Goal: Task Accomplishment & Management: Manage account settings

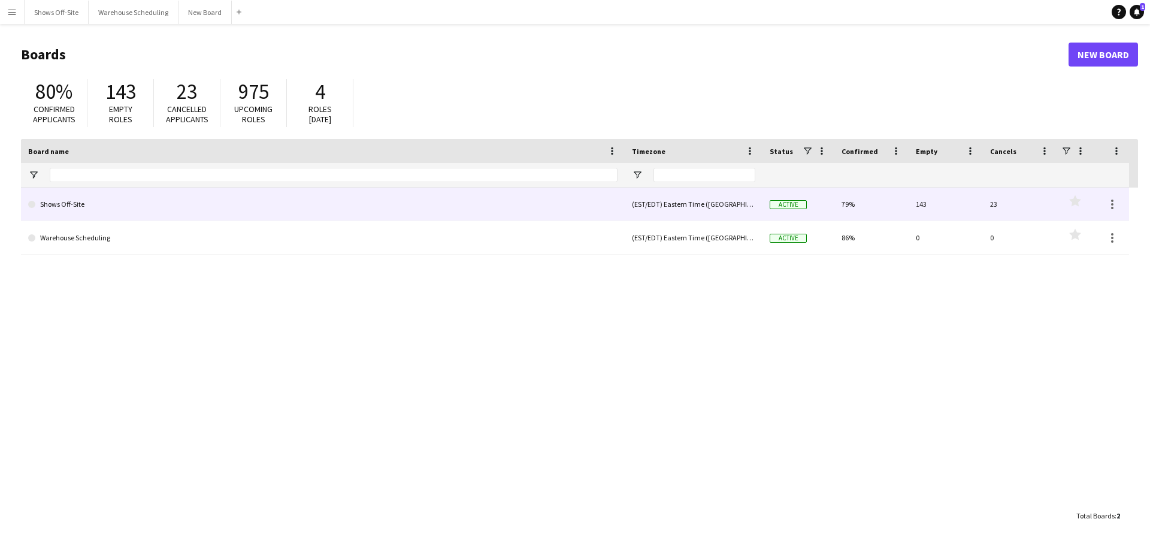
click at [77, 212] on link "Shows Off-Site" at bounding box center [322, 204] width 589 height 34
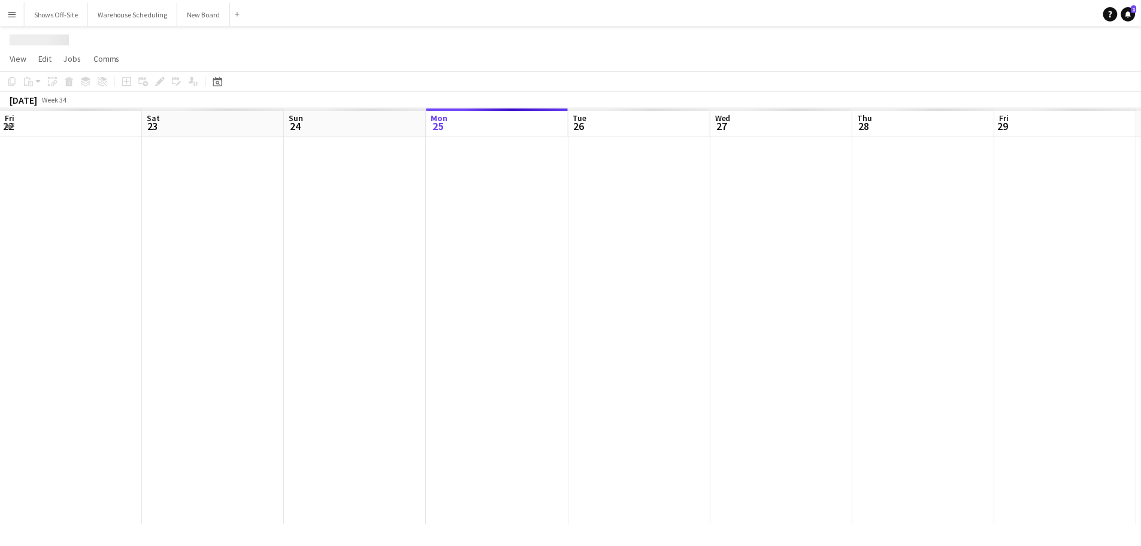
scroll to position [0, 286]
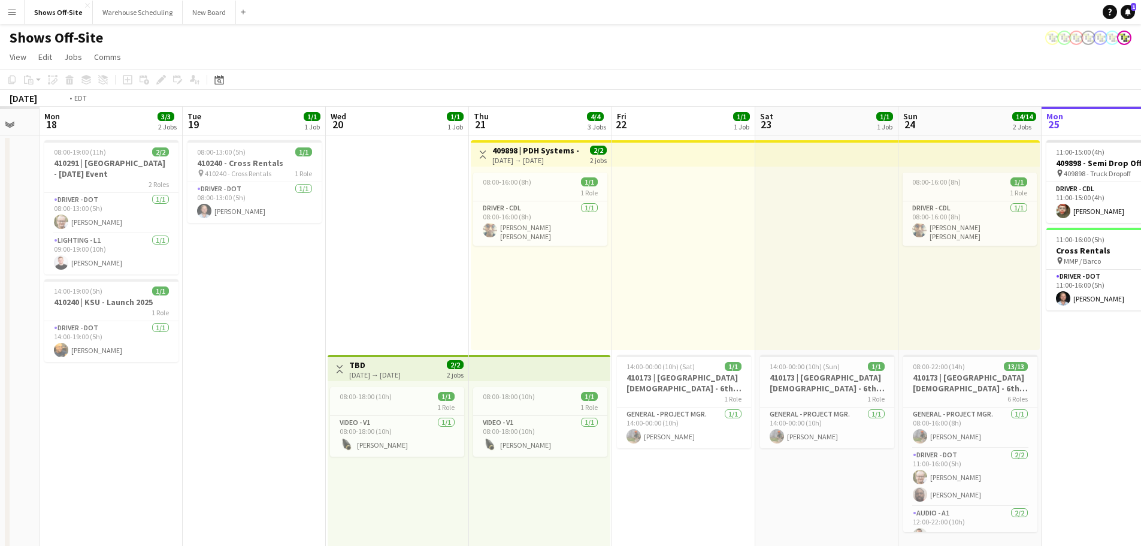
drag, startPoint x: 256, startPoint y: 383, endPoint x: 1061, endPoint y: 420, distance: 805.1
click at [1061, 420] on app-calendar-viewport "Sat 16 Sun 17 Mon 18 3/3 2 Jobs Tue 19 1/1 1 Job Wed 20 1/1 1 Job Thu 21 4/4 3 …" at bounding box center [570, 511] width 1141 height 809
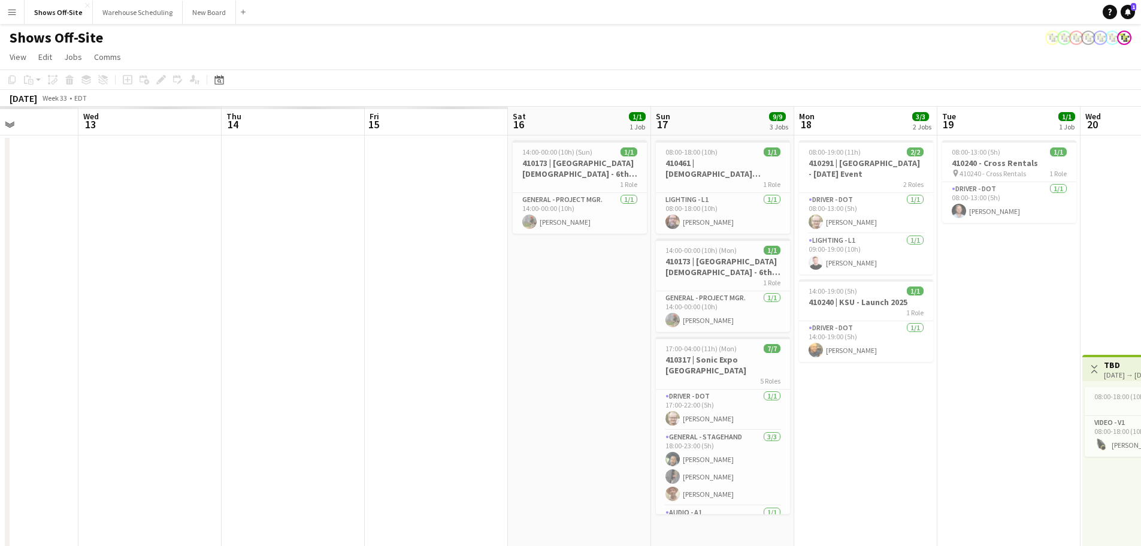
scroll to position [0, 351]
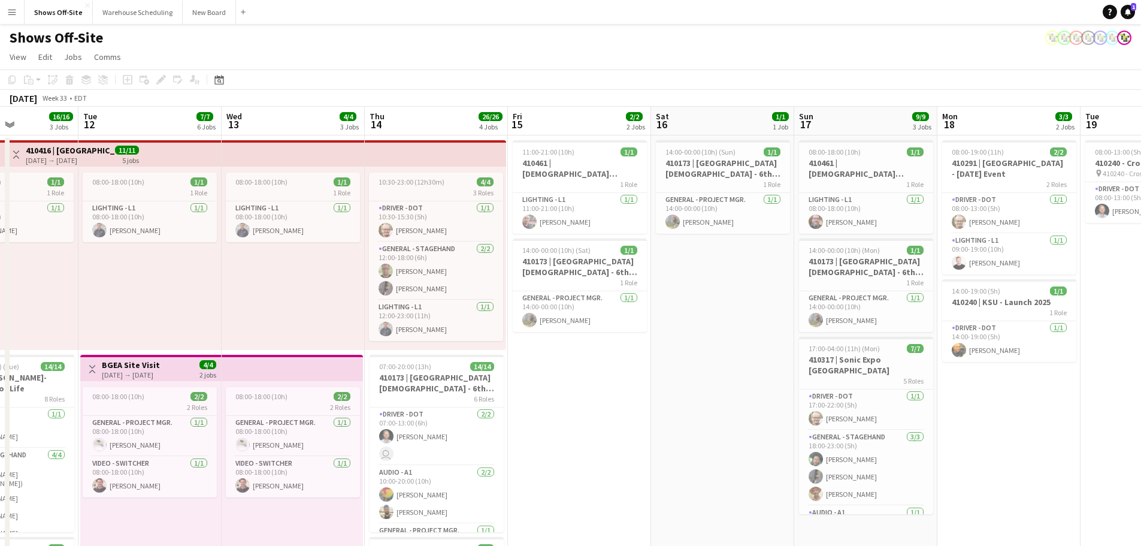
drag, startPoint x: 233, startPoint y: 467, endPoint x: 1149, endPoint y: 504, distance: 917.0
click at [1141, 504] on html "Menu Boards Boards Boards All jobs Status Workforce Workforce My Workforce Recr…" at bounding box center [570, 492] width 1141 height 985
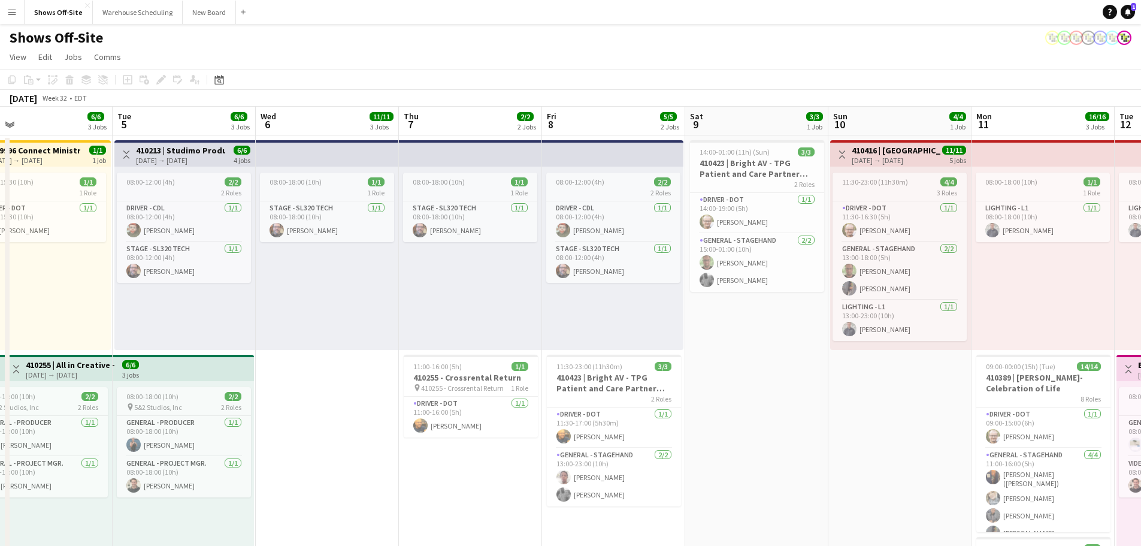
scroll to position [0, 286]
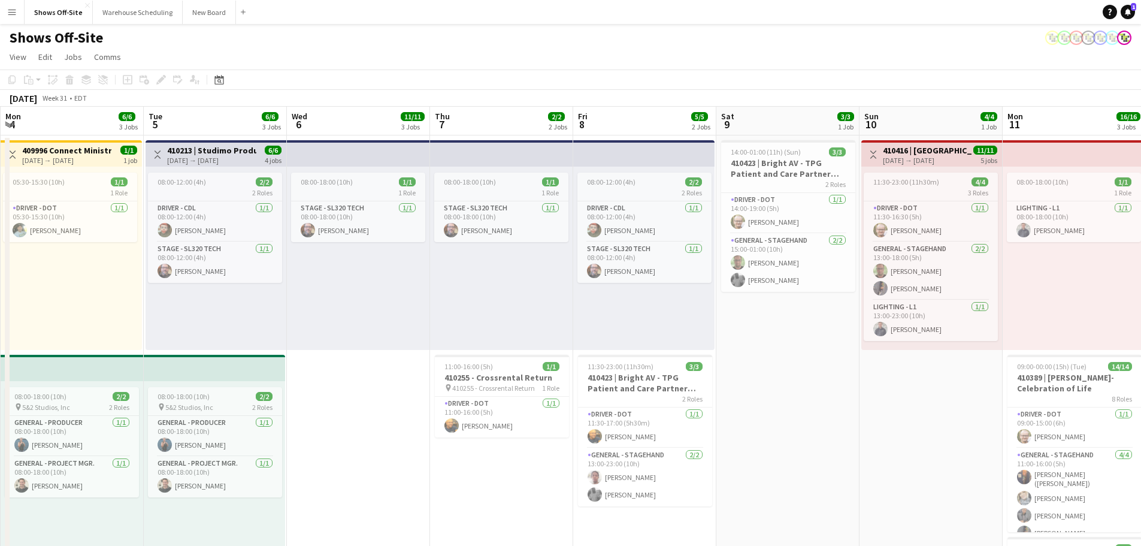
drag, startPoint x: 72, startPoint y: 303, endPoint x: 1149, endPoint y: 384, distance: 1080.4
click at [1141, 384] on html "Menu Boards Boards Boards All jobs Status Workforce Workforce My Workforce Recr…" at bounding box center [570, 492] width 1141 height 985
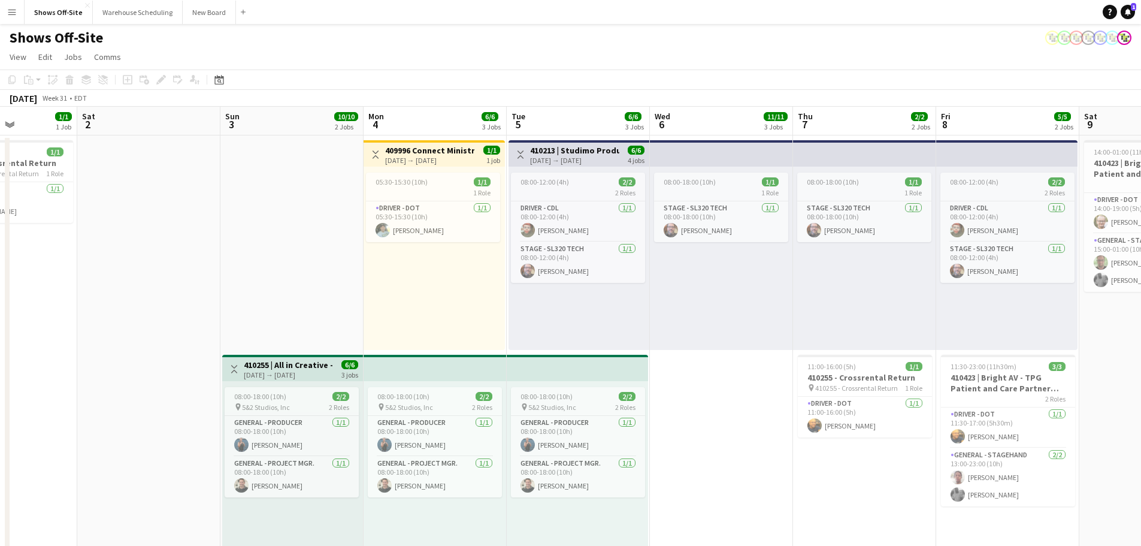
scroll to position [0, 349]
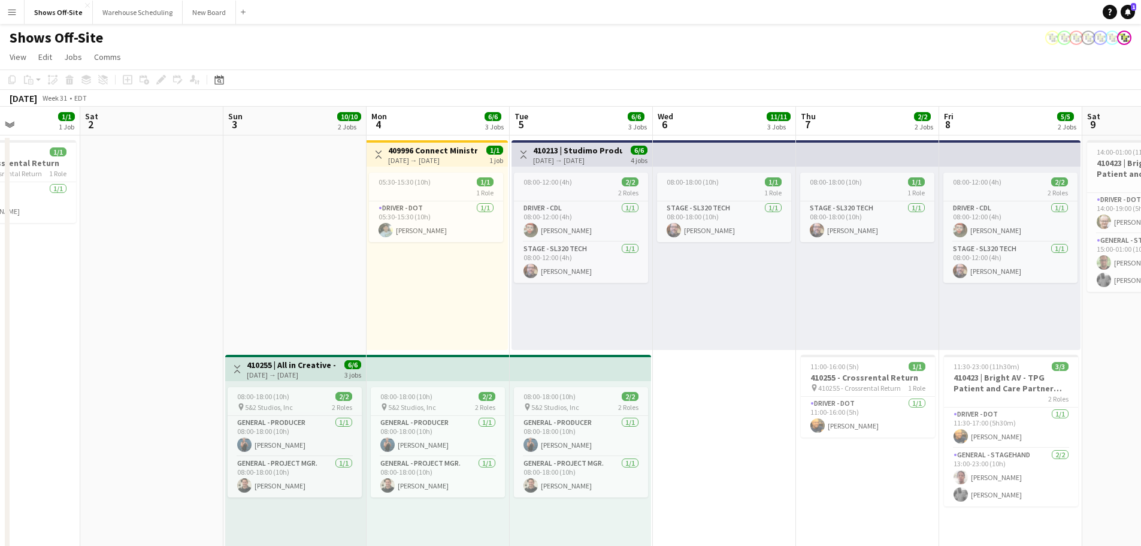
drag, startPoint x: 346, startPoint y: 450, endPoint x: 711, endPoint y: 473, distance: 366.6
click at [711, 473] on app-calendar-viewport "Wed 30 2/2 2 Jobs Thu 31 1/1 1 Job Fri 1 1/1 1 Job Sat 2 Sun 3 10/10 2 Jobs Mon…" at bounding box center [570, 546] width 1141 height 878
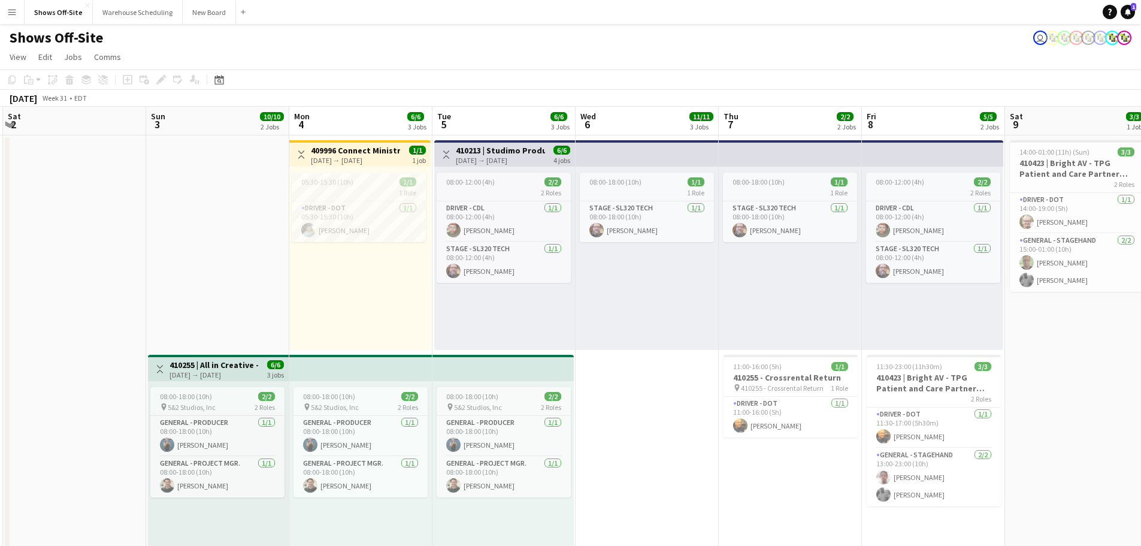
scroll to position [0, 369]
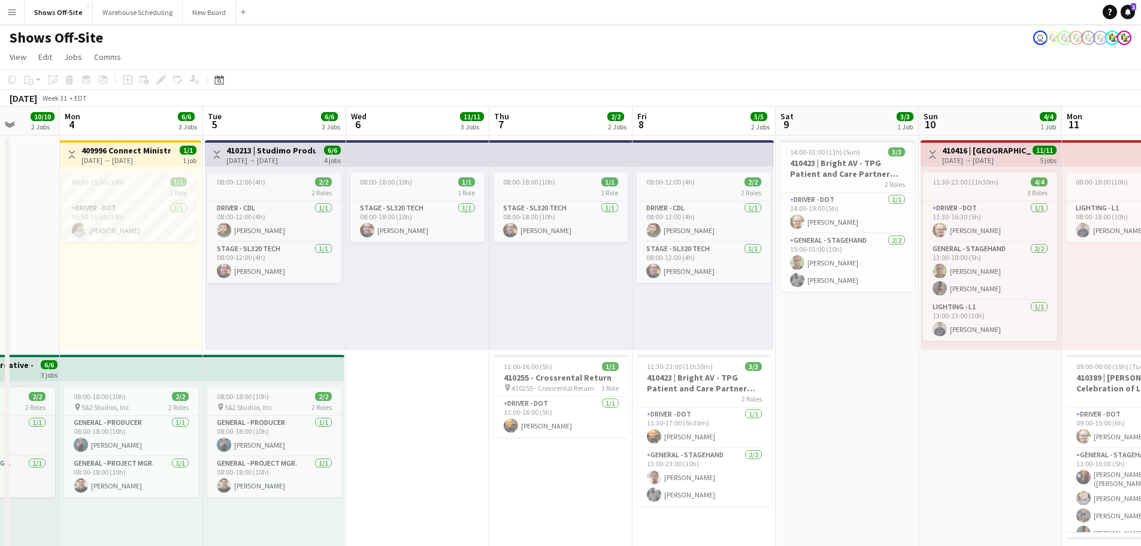
drag, startPoint x: 743, startPoint y: 437, endPoint x: 436, endPoint y: 399, distance: 308.9
click at [436, 399] on app-calendar-viewport "Fri 1 1/1 1 Job Sat 2 Sun 3 10/10 2 Jobs Mon 4 6/6 3 Jobs Tue 5 6/6 3 Jobs Wed …" at bounding box center [570, 546] width 1141 height 878
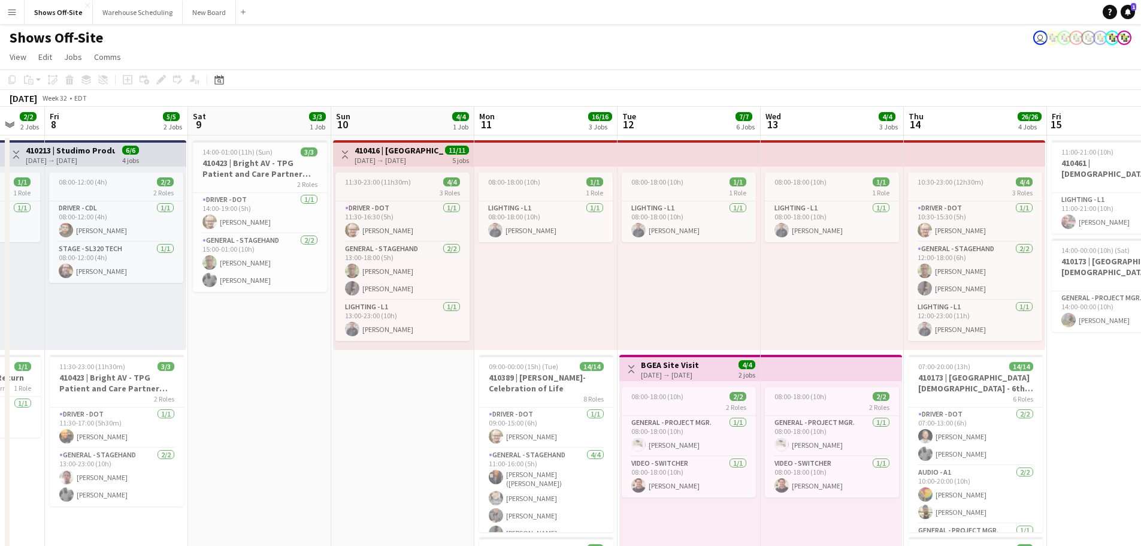
drag, startPoint x: 929, startPoint y: 443, endPoint x: 340, endPoint y: 398, distance: 590.9
click at [340, 399] on app-calendar-viewport "Tue 5 6/6 3 Jobs Wed 6 11/11 3 Jobs Thu 7 2/2 2 Jobs Fri 8 5/5 2 Jobs Sat 9 3/3…" at bounding box center [570, 546] width 1141 height 878
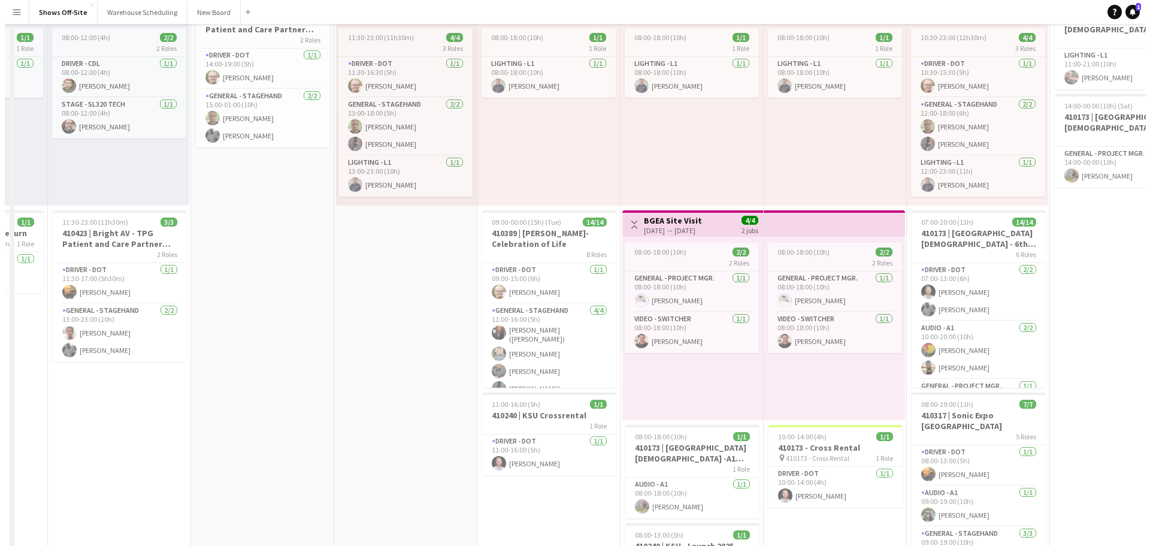
scroll to position [0, 0]
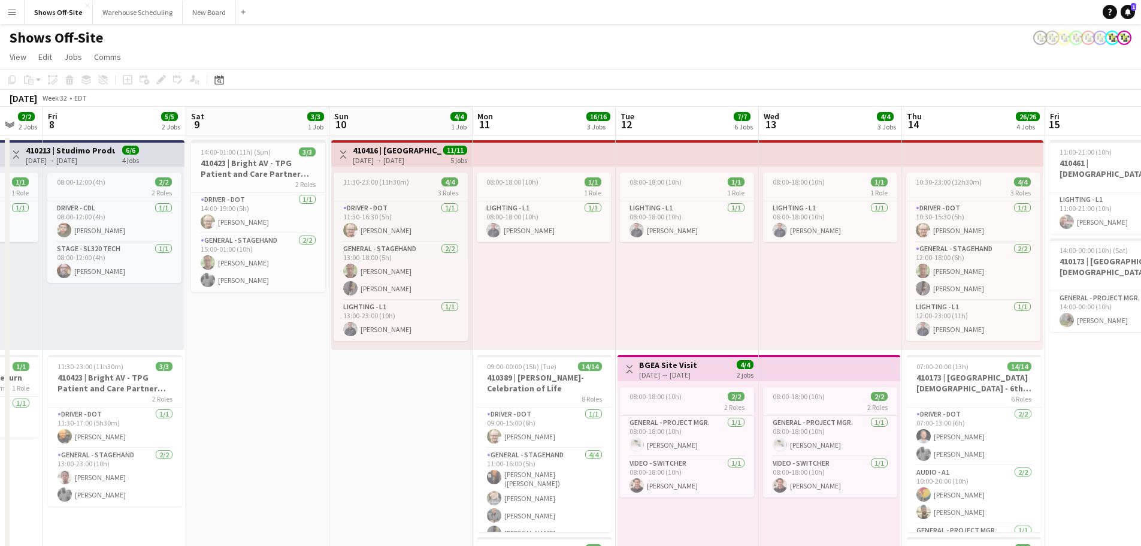
click at [6, 14] on button "Menu" at bounding box center [12, 12] width 24 height 24
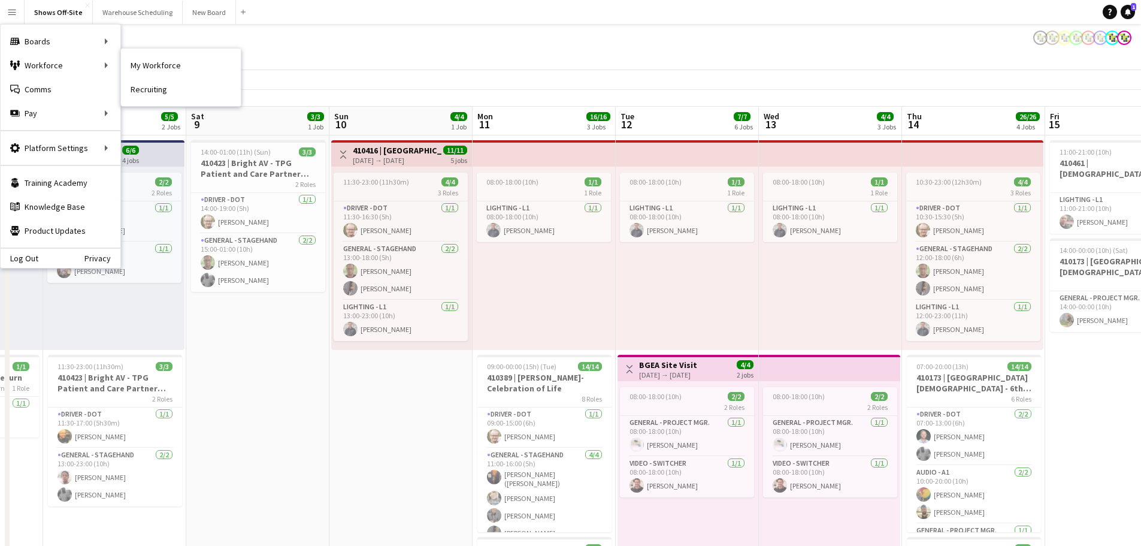
click at [171, 64] on link "My Workforce" at bounding box center [181, 65] width 120 height 24
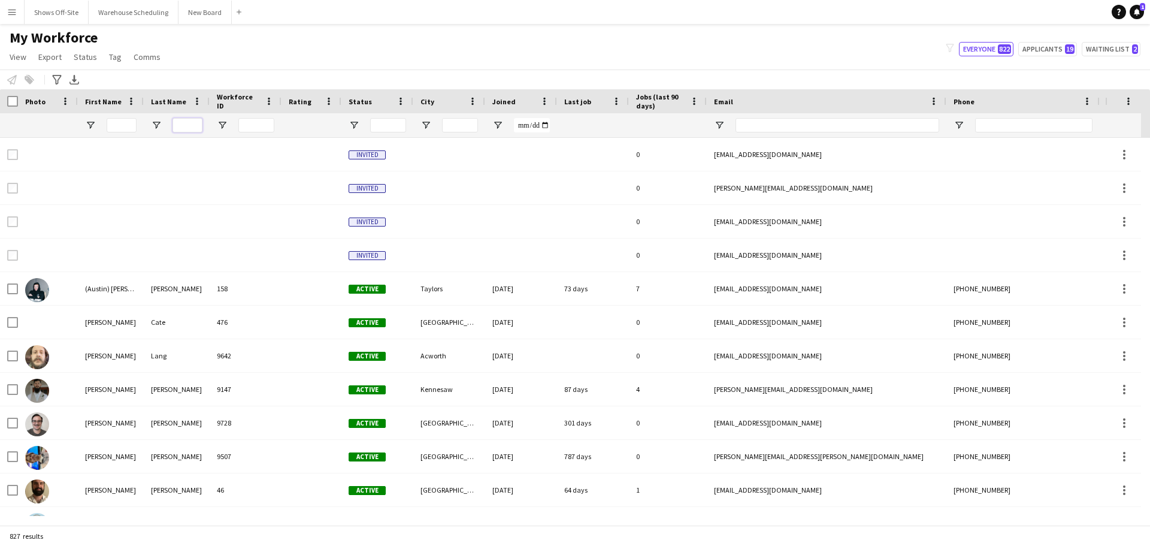
click at [184, 127] on input "Last Name Filter Input" at bounding box center [187, 125] width 30 height 14
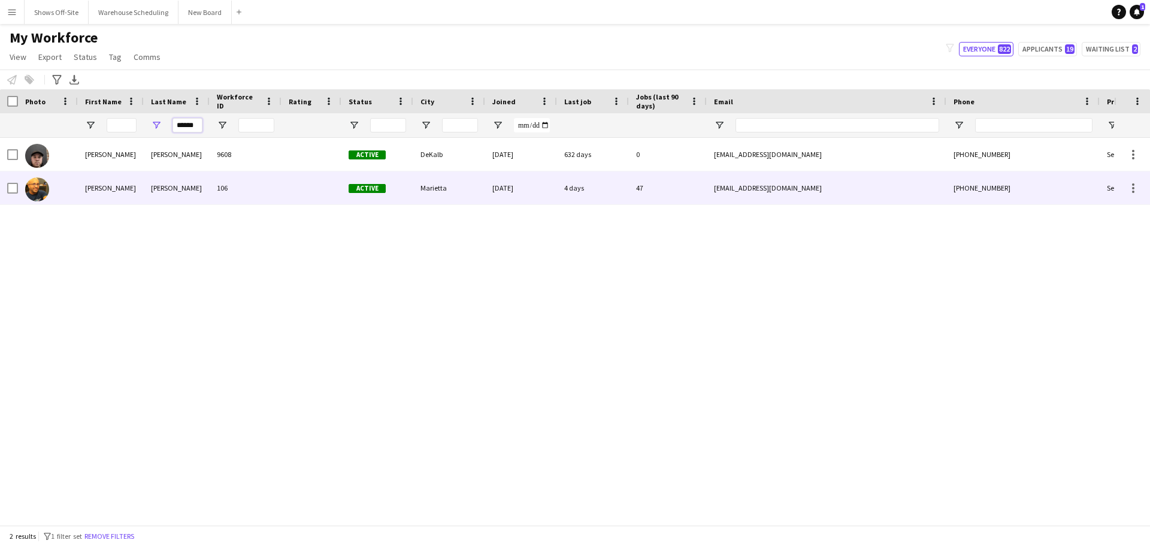
type input "******"
click at [171, 185] on div "[PERSON_NAME]" at bounding box center [177, 187] width 66 height 33
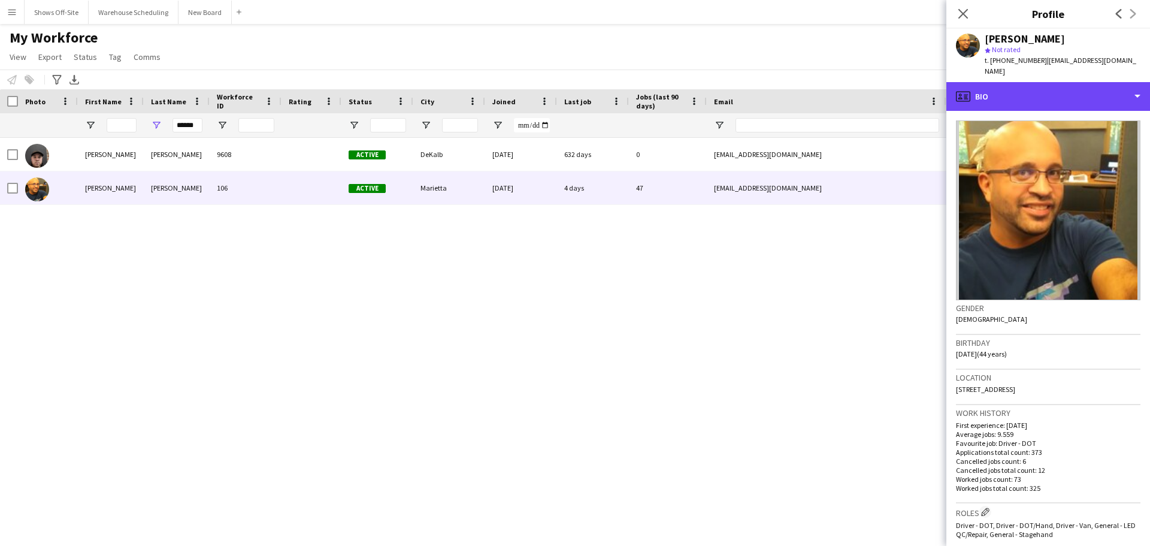
click at [1035, 82] on div "profile Bio" at bounding box center [1048, 96] width 204 height 29
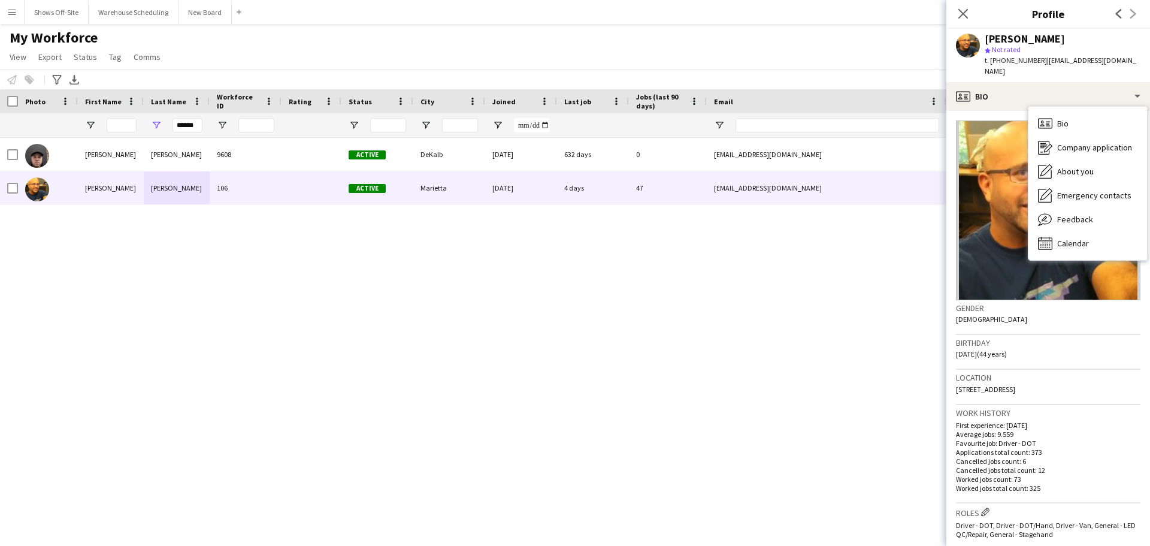
click at [1070, 238] on span "Calendar" at bounding box center [1073, 243] width 32 height 11
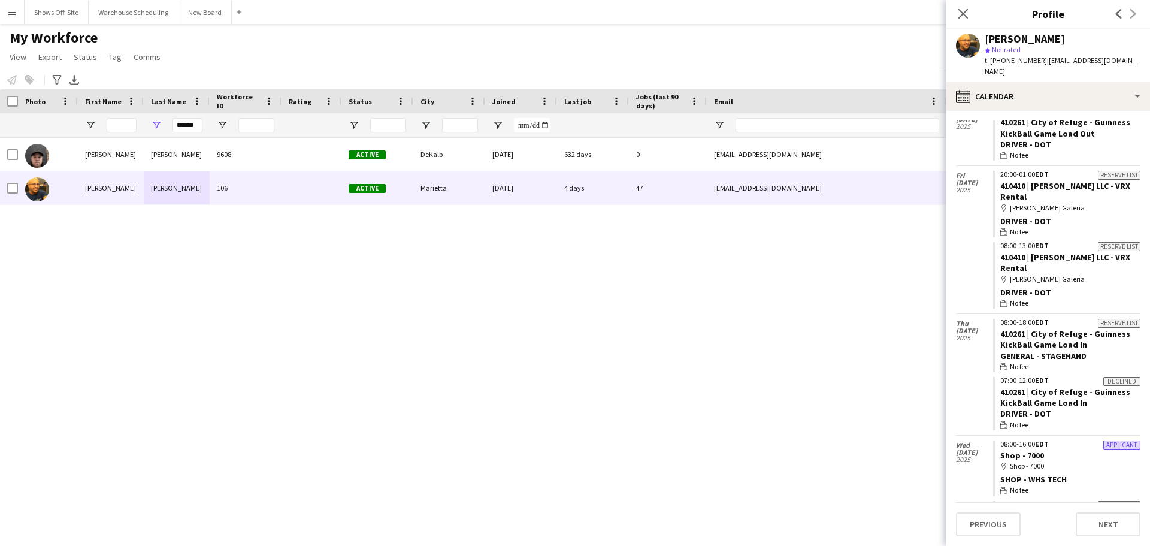
scroll to position [2135, 0]
